Goal: Task Accomplishment & Management: Complete application form

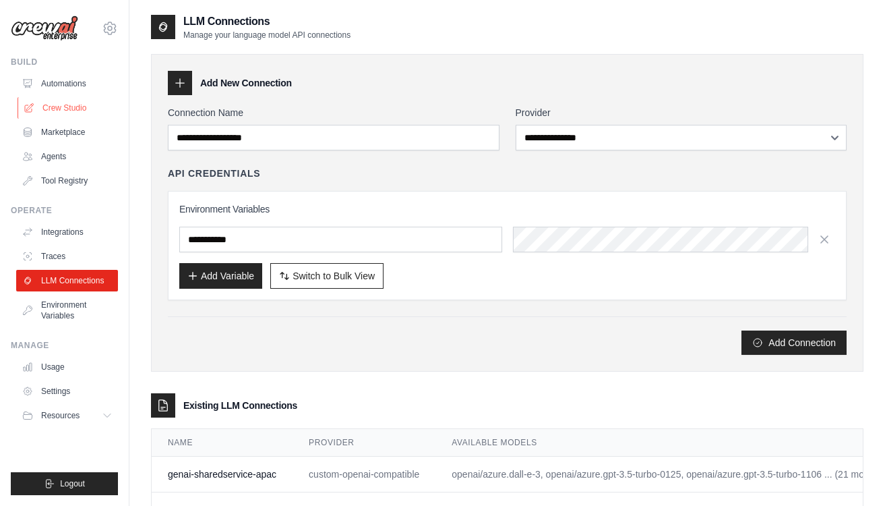
click at [69, 107] on link "Crew Studio" at bounding box center [69, 108] width 102 height 22
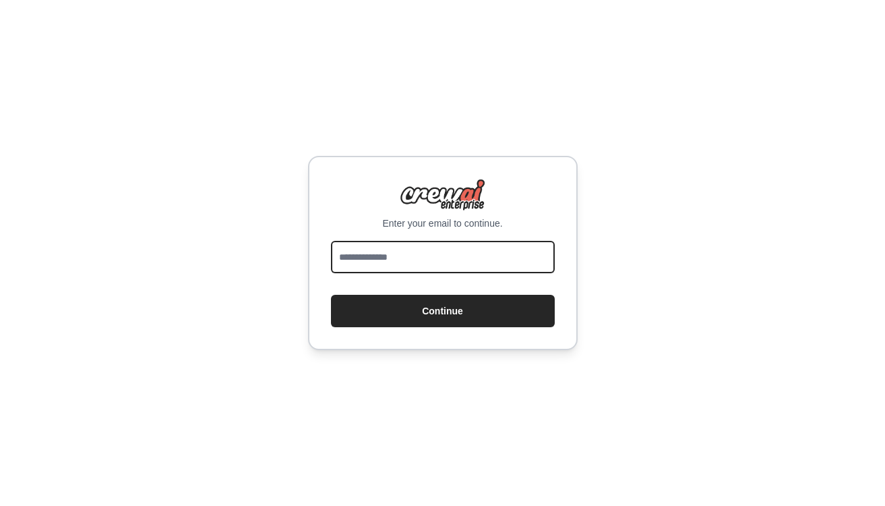
click at [388, 255] on input "email" at bounding box center [443, 257] width 224 height 32
click at [371, 256] on input "email" at bounding box center [443, 257] width 224 height 32
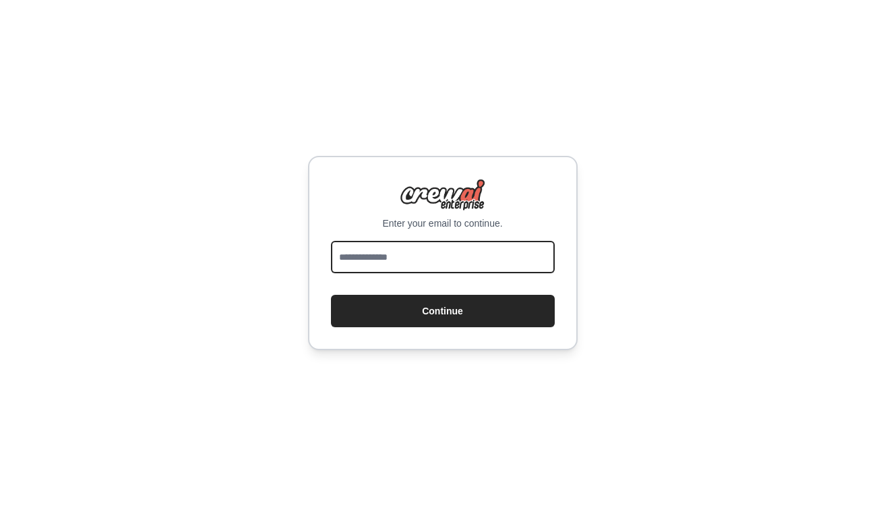
click at [371, 256] on input "email" at bounding box center [443, 257] width 224 height 32
click at [531, 263] on input "email" at bounding box center [443, 257] width 224 height 32
click at [470, 263] on input "email" at bounding box center [443, 257] width 224 height 32
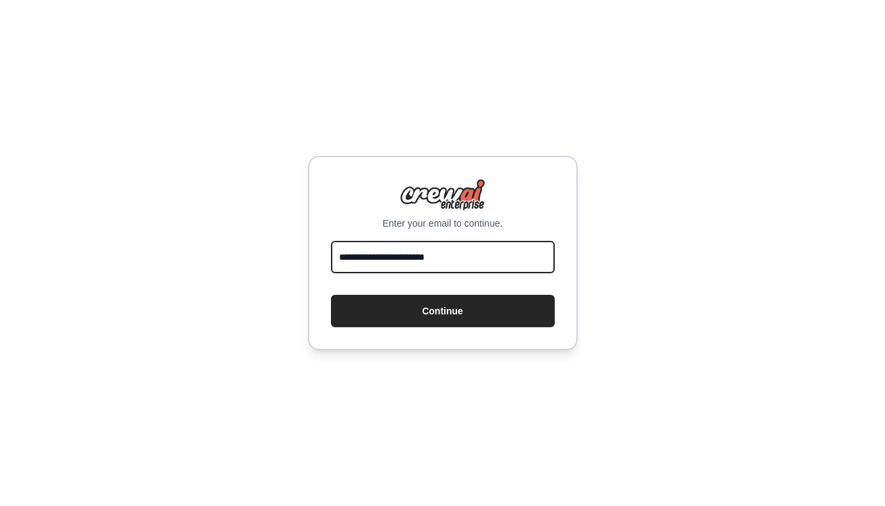
type input "**********"
click at [331, 295] on button "Continue" at bounding box center [443, 311] width 224 height 32
